Goal: Find specific page/section: Find specific page/section

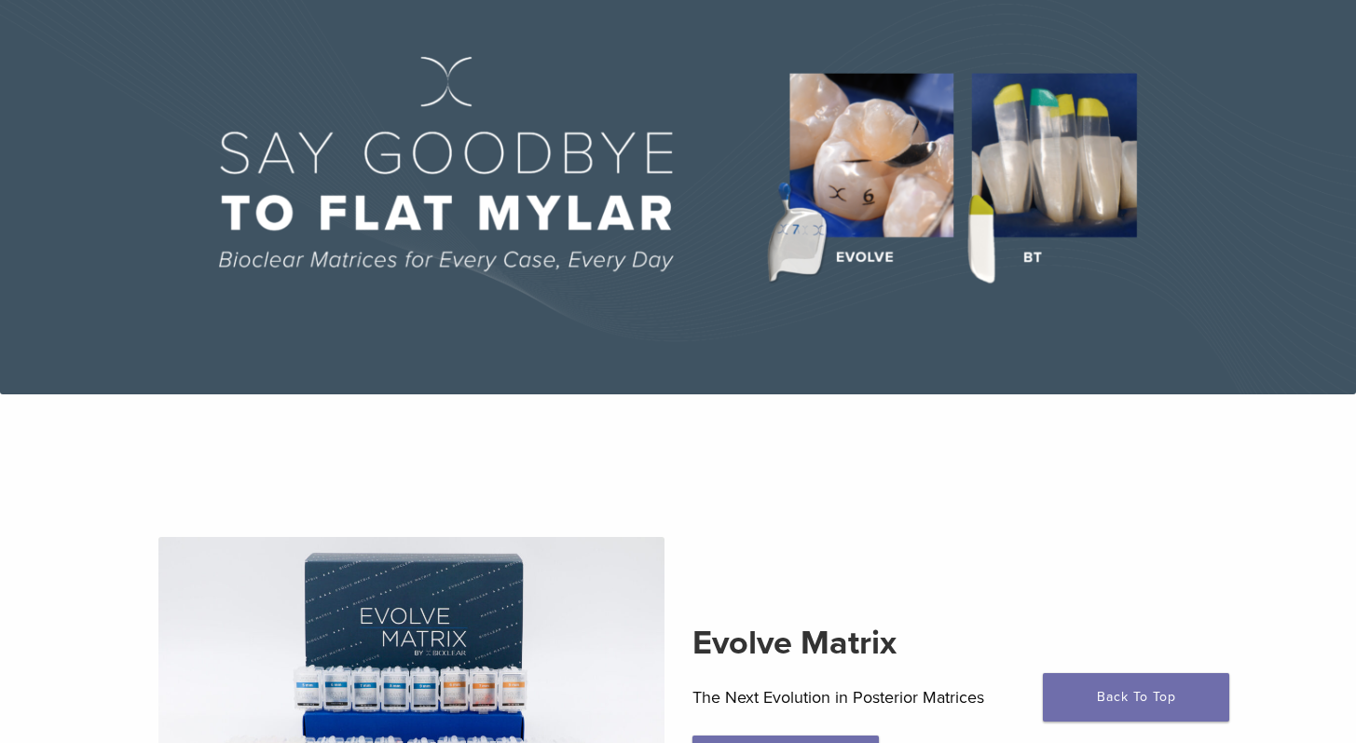
scroll to position [136, 0]
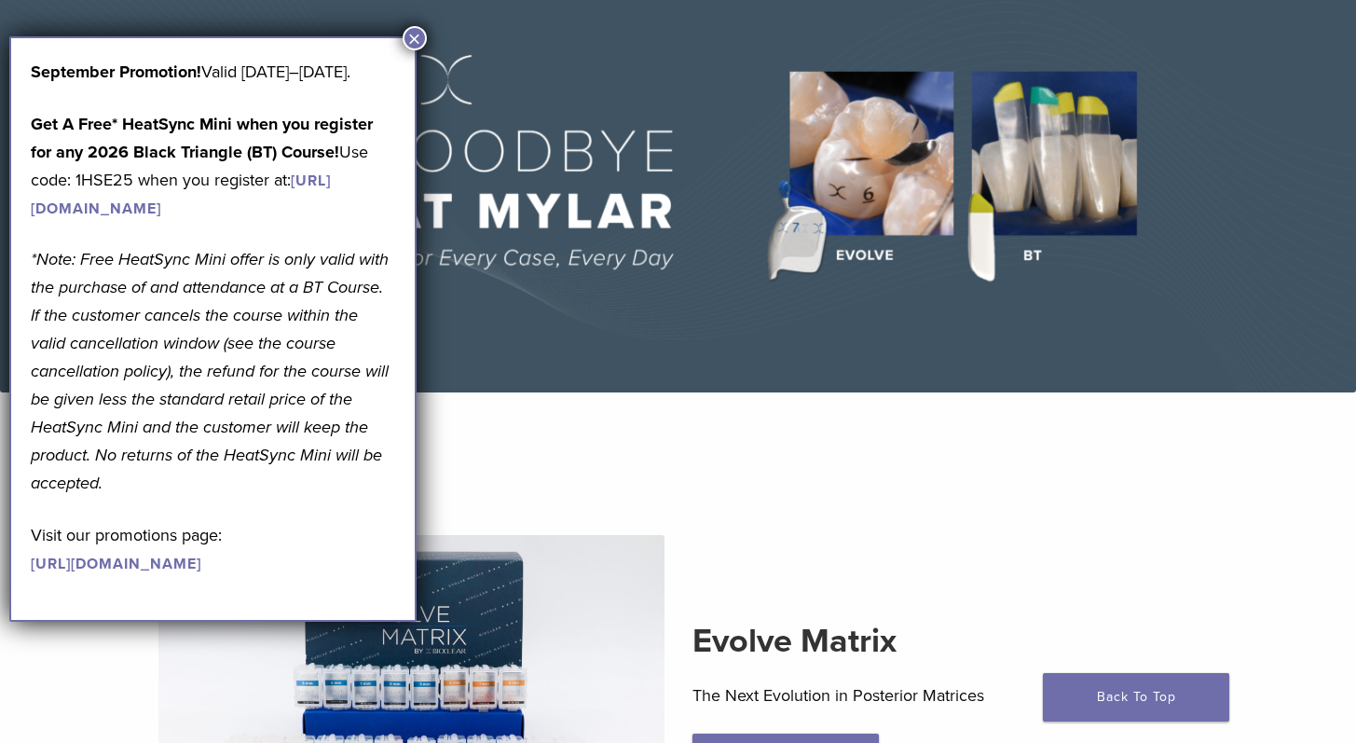
click at [414, 32] on button "×" at bounding box center [415, 38] width 24 height 24
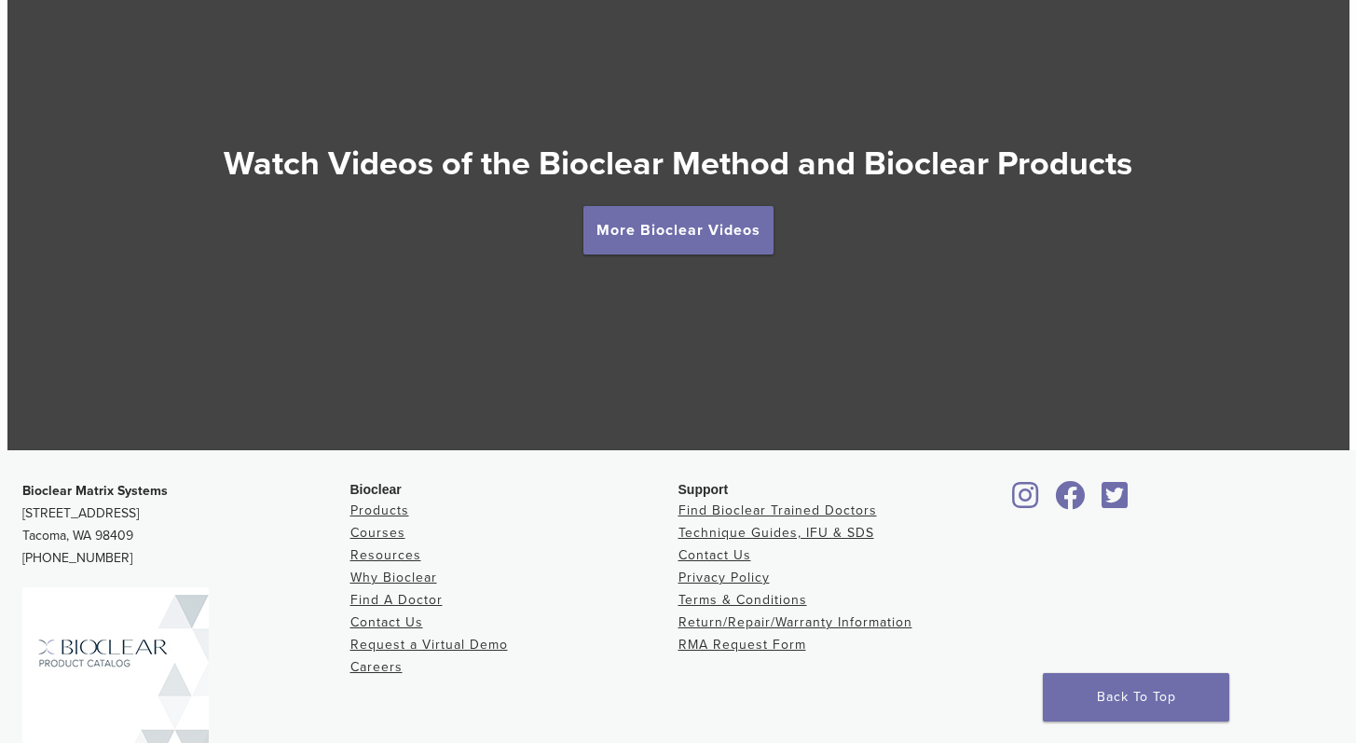
scroll to position [3340, 0]
click at [364, 576] on link "Why Bioclear" at bounding box center [393, 577] width 87 height 16
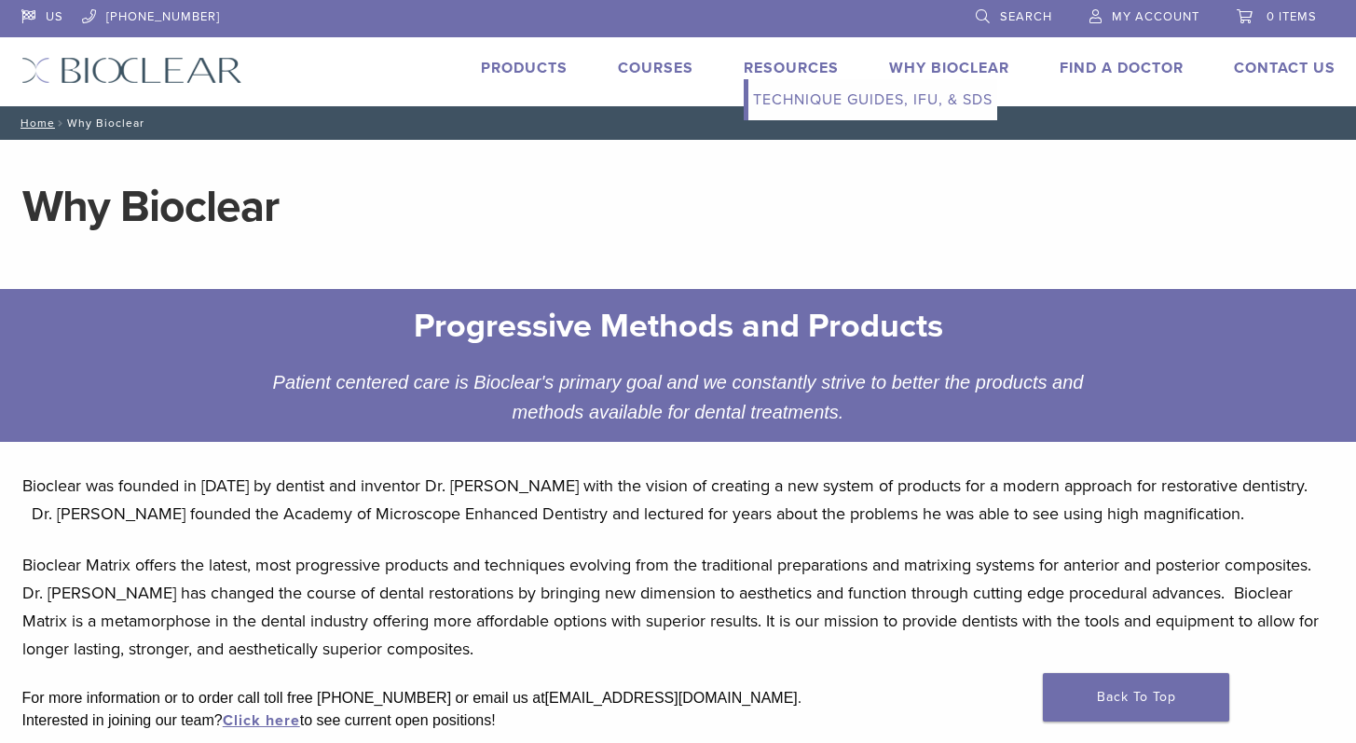
click at [777, 92] on link "Technique Guides, IFU, & SDS" at bounding box center [872, 99] width 249 height 41
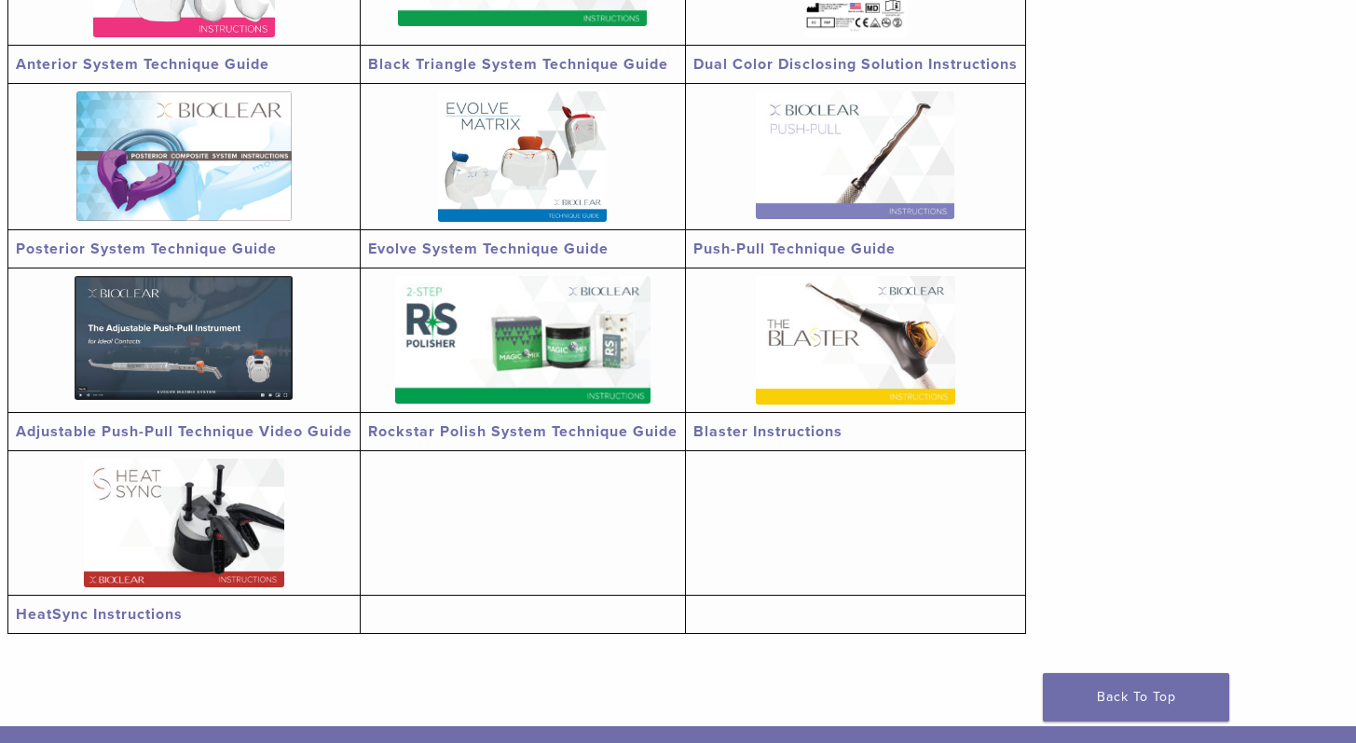
scroll to position [537, 0]
